Goal: Use online tool/utility: Utilize a website feature to perform a specific function

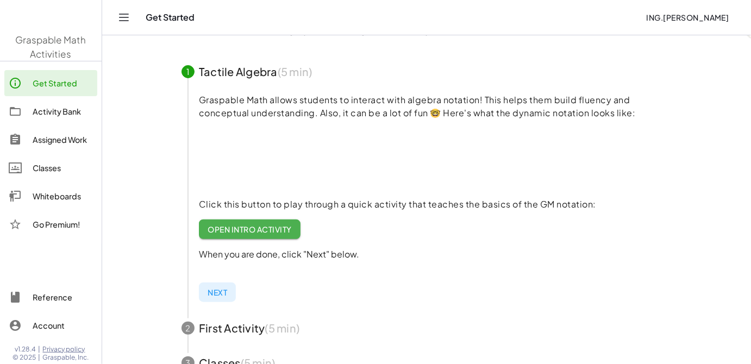
scroll to position [148, 0]
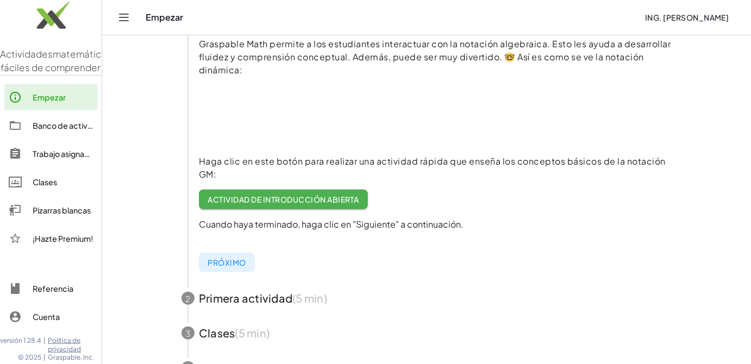
click at [48, 23] on img at bounding box center [51, 18] width 102 height 46
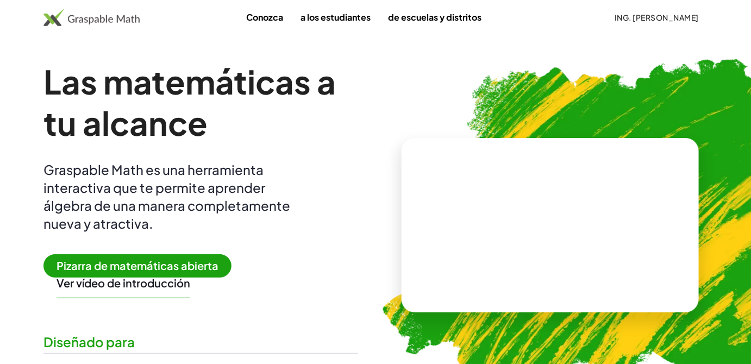
click at [157, 258] on span "Pizarra de matemáticas abierta" at bounding box center [137, 265] width 188 height 23
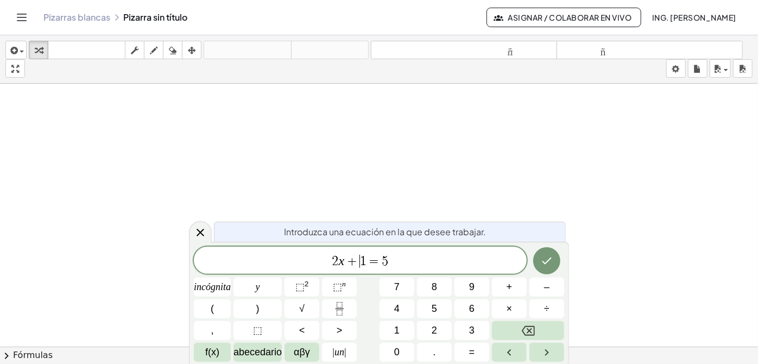
click at [396, 261] on span "2 x + ​ 1 = 5" at bounding box center [360, 261] width 333 height 15
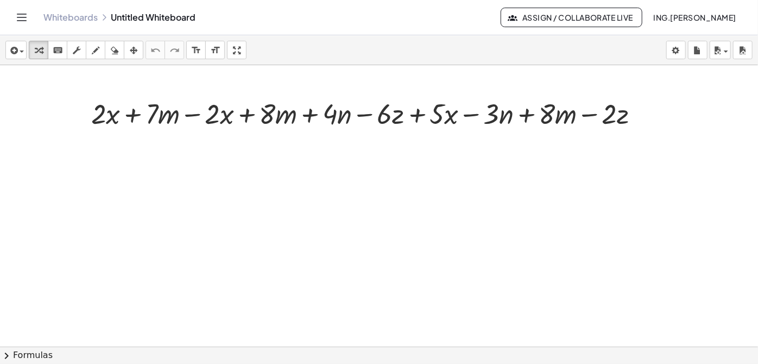
click at [548, 195] on div at bounding box center [379, 346] width 758 height 563
drag, startPoint x: 236, startPoint y: 52, endPoint x: 236, endPoint y: 94, distance: 42.4
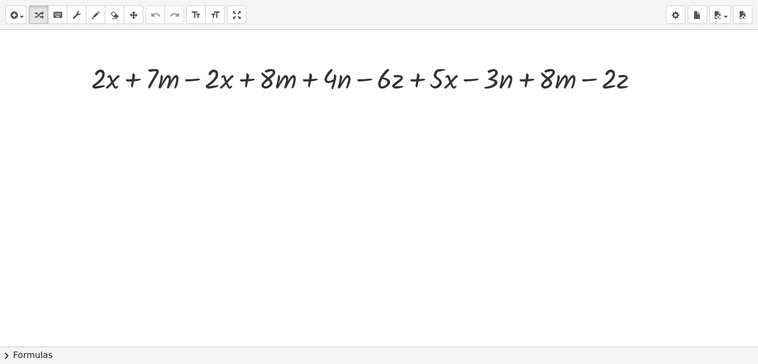
click at [236, 95] on div "insert select one: Math Expression Function Text Youtube Video Graphing Geometr…" at bounding box center [379, 182] width 758 height 364
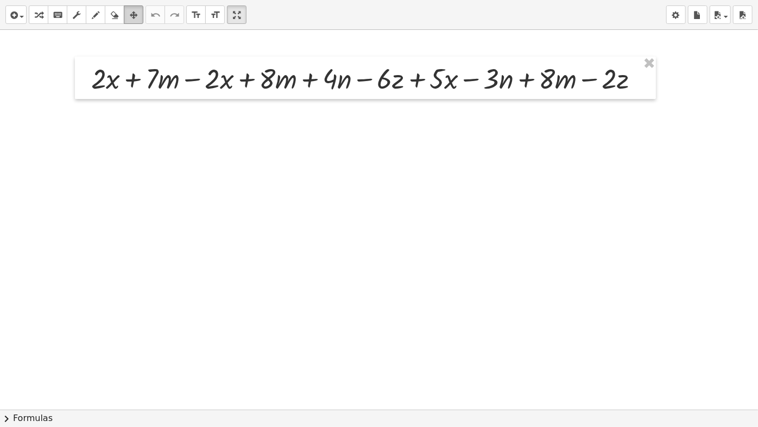
click at [130, 16] on icon "button" at bounding box center [134, 15] width 8 height 13
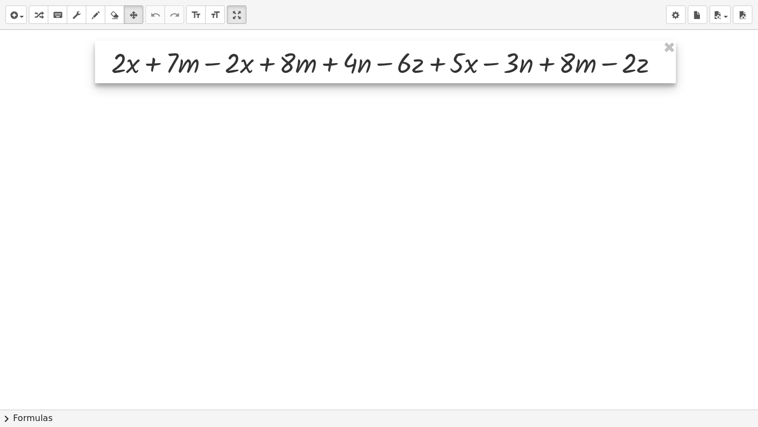
drag, startPoint x: 201, startPoint y: 84, endPoint x: 221, endPoint y: 68, distance: 25.5
click at [221, 68] on div at bounding box center [385, 62] width 581 height 42
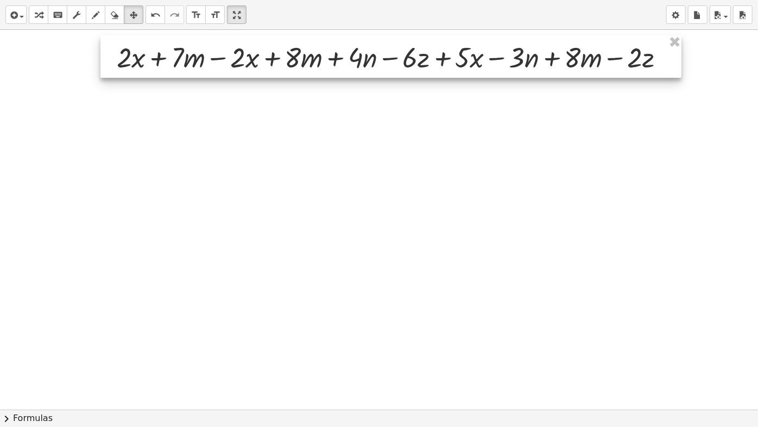
drag, startPoint x: 223, startPoint y: 69, endPoint x: 226, endPoint y: 62, distance: 7.8
click at [228, 64] on div at bounding box center [391, 56] width 581 height 42
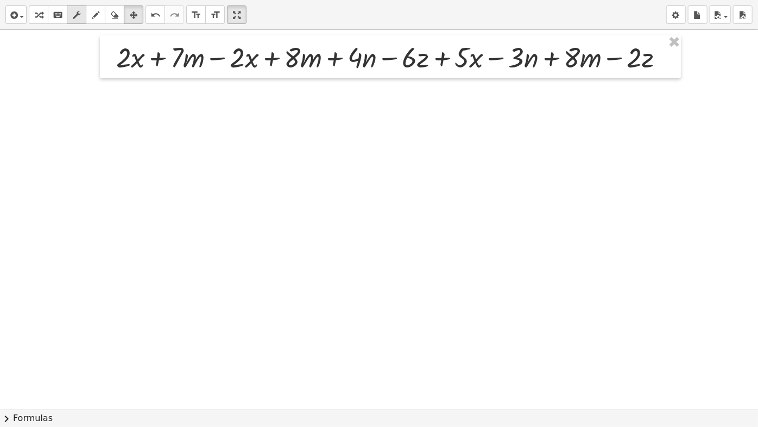
click at [81, 19] on div "button" at bounding box center [77, 14] width 14 height 13
click at [37, 11] on icon "button" at bounding box center [39, 15] width 8 height 13
drag, startPoint x: 134, startPoint y: 60, endPoint x: 120, endPoint y: 55, distance: 14.8
click at [108, 59] on div "· x + · 2 · x + · 7 · m − · 2 · x + · 8 · m + · 4 · n − · 6 · z + · 5 · x − · 3…" at bounding box center [390, 56] width 581 height 42
click at [228, 64] on div at bounding box center [395, 56] width 568 height 37
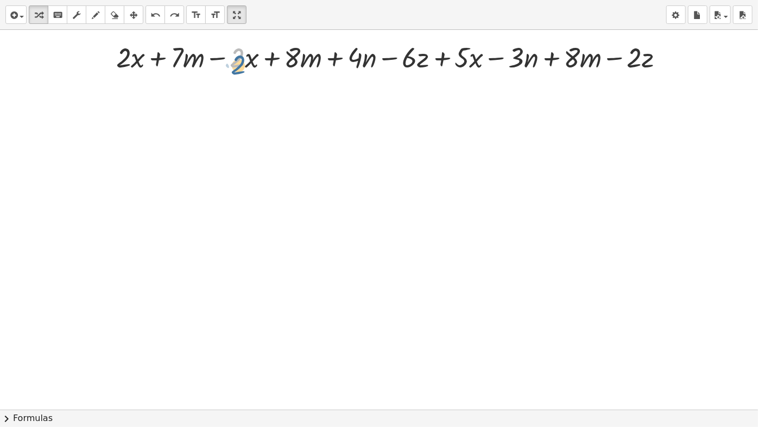
click at [237, 62] on div at bounding box center [395, 56] width 568 height 37
drag, startPoint x: 272, startPoint y: 58, endPoint x: 552, endPoint y: 59, distance: 280.4
click at [552, 59] on div at bounding box center [395, 56] width 568 height 37
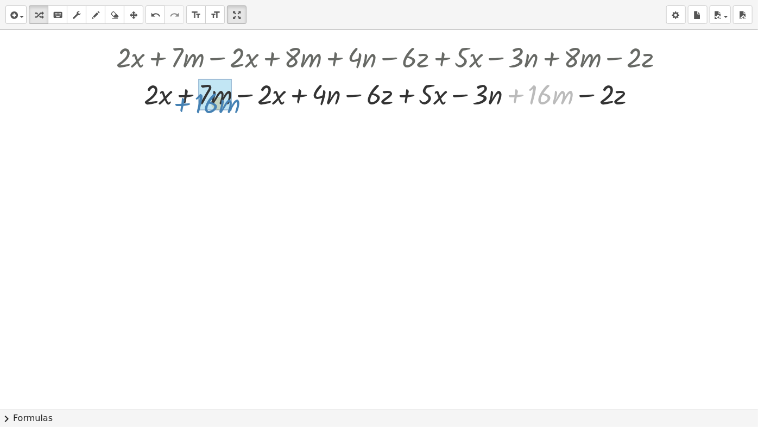
drag, startPoint x: 513, startPoint y: 91, endPoint x: 180, endPoint y: 100, distance: 333.7
click at [180, 100] on div at bounding box center [395, 93] width 568 height 37
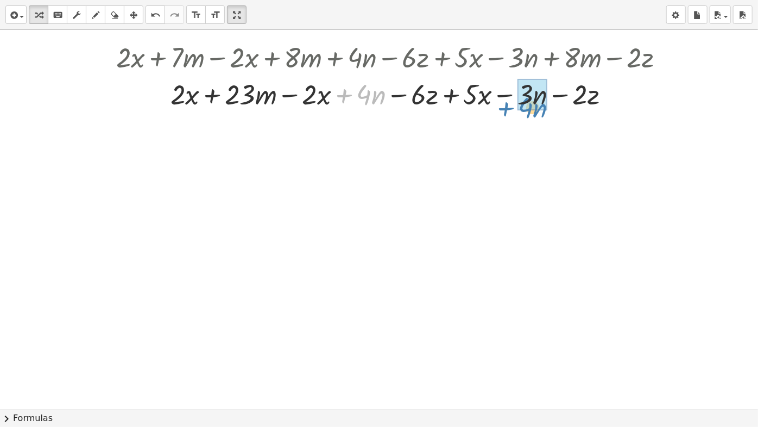
drag, startPoint x: 341, startPoint y: 92, endPoint x: 503, endPoint y: 105, distance: 162.4
click at [503, 105] on div at bounding box center [395, 93] width 568 height 37
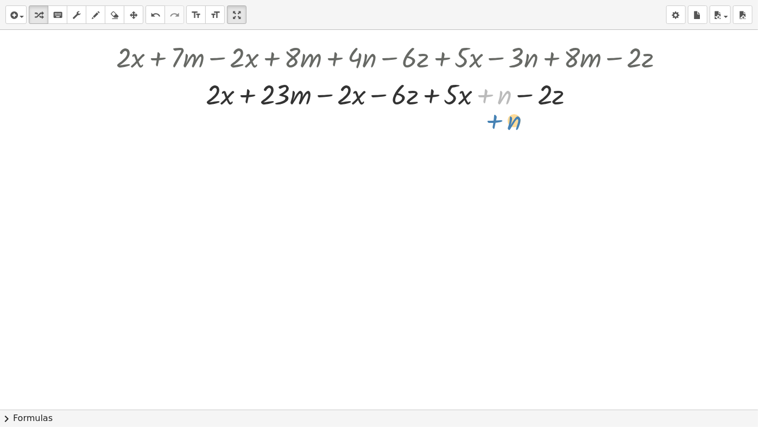
drag, startPoint x: 488, startPoint y: 95, endPoint x: 498, endPoint y: 121, distance: 27.3
click at [498, 121] on div "+ · 2 · x + · 7 · m − · 2 · x + · 8 · m + · 4 · n − · 6 · z + · 5 · x − · 3 · n…" at bounding box center [379, 409] width 758 height 758
drag, startPoint x: 433, startPoint y: 94, endPoint x: 431, endPoint y: 106, distance: 12.6
click at [431, 106] on div at bounding box center [395, 93] width 568 height 37
drag, startPoint x: 427, startPoint y: 95, endPoint x: 191, endPoint y: 101, distance: 235.9
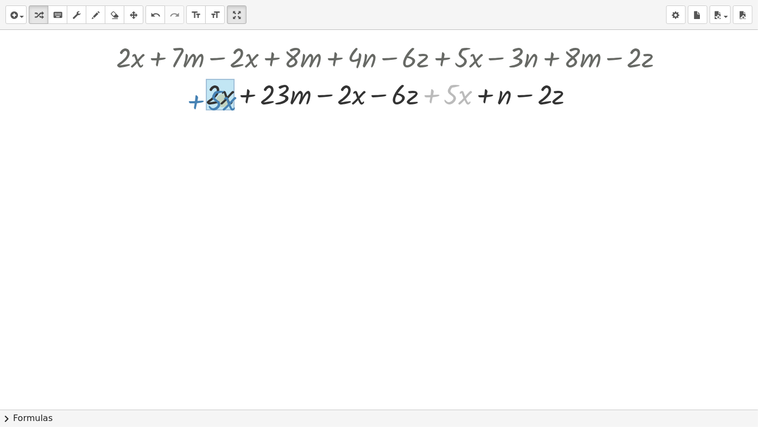
click at [191, 101] on div at bounding box center [395, 93] width 568 height 37
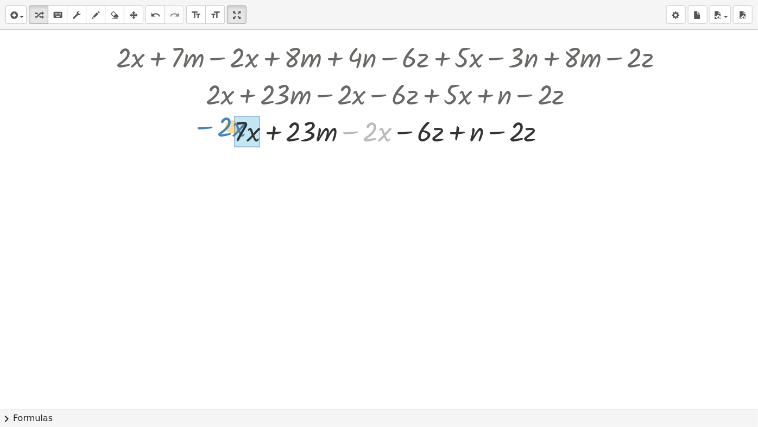
drag, startPoint x: 349, startPoint y: 134, endPoint x: 204, endPoint y: 129, distance: 145.7
click at [204, 129] on div at bounding box center [395, 130] width 568 height 37
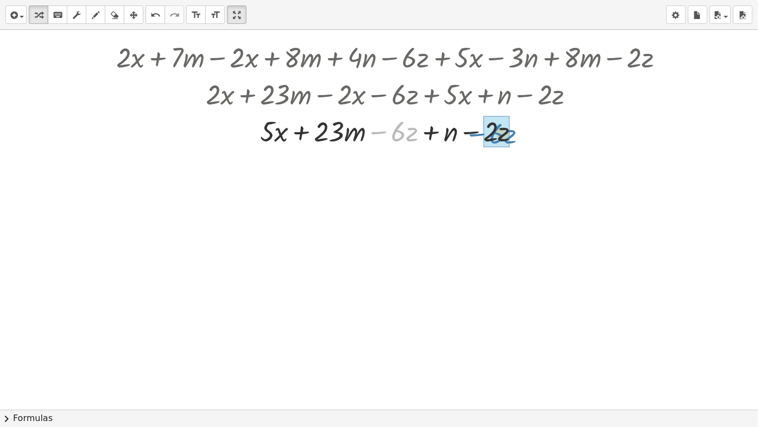
drag, startPoint x: 375, startPoint y: 134, endPoint x: 473, endPoint y: 136, distance: 97.8
click at [473, 136] on div at bounding box center [395, 130] width 568 height 37
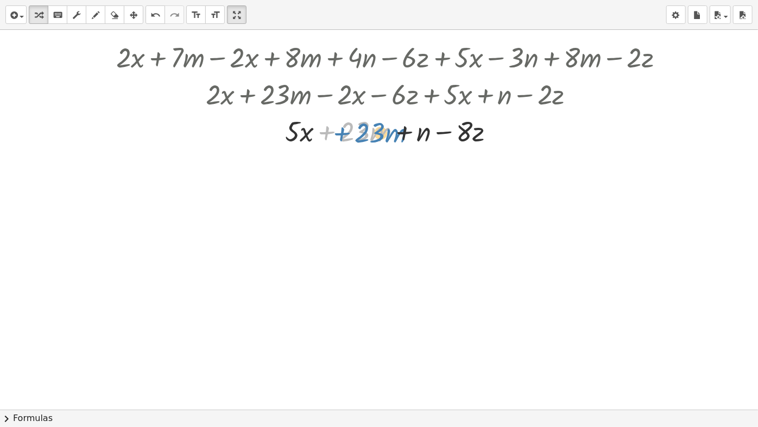
drag, startPoint x: 324, startPoint y: 133, endPoint x: 339, endPoint y: 135, distance: 15.3
click at [339, 135] on div at bounding box center [395, 130] width 568 height 37
drag, startPoint x: 490, startPoint y: 134, endPoint x: 511, endPoint y: 122, distance: 24.8
click at [511, 122] on div at bounding box center [395, 130] width 568 height 37
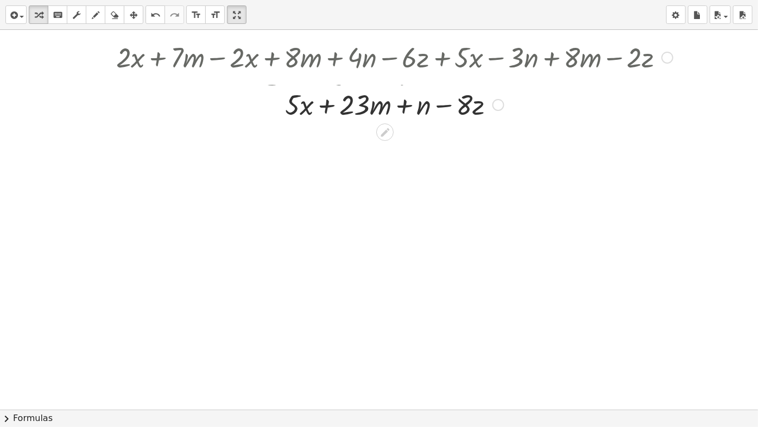
drag, startPoint x: 497, startPoint y: 130, endPoint x: 549, endPoint y: 98, distance: 60.8
click at [385, 105] on div "+ · x + · m + − · z · 23 n · 5 · 8" at bounding box center [385, 105] width 0 height 0
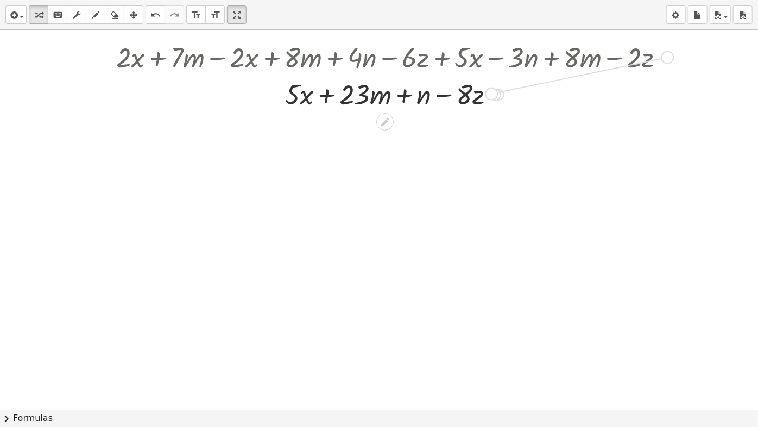
drag, startPoint x: 667, startPoint y: 60, endPoint x: 491, endPoint y: 102, distance: 180.8
click at [385, 58] on div "+ · 2 · x + · 7 · m − · 2 · x + · 8 · m + · 4 · n − · 6 · z + · 5 · x − · 3 · n…" at bounding box center [385, 58] width 0 height 0
